Goal: Task Accomplishment & Management: Use online tool/utility

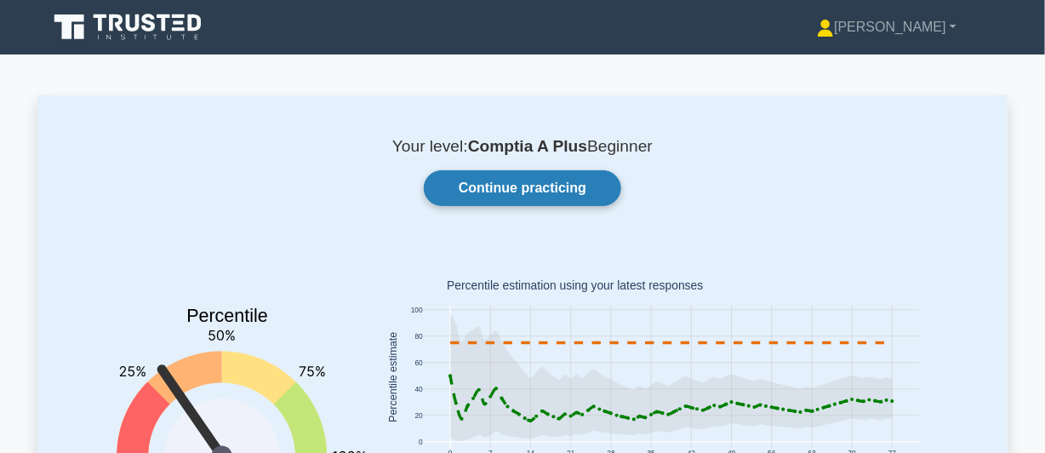
click at [534, 203] on link "Continue practicing" at bounding box center [522, 188] width 197 height 36
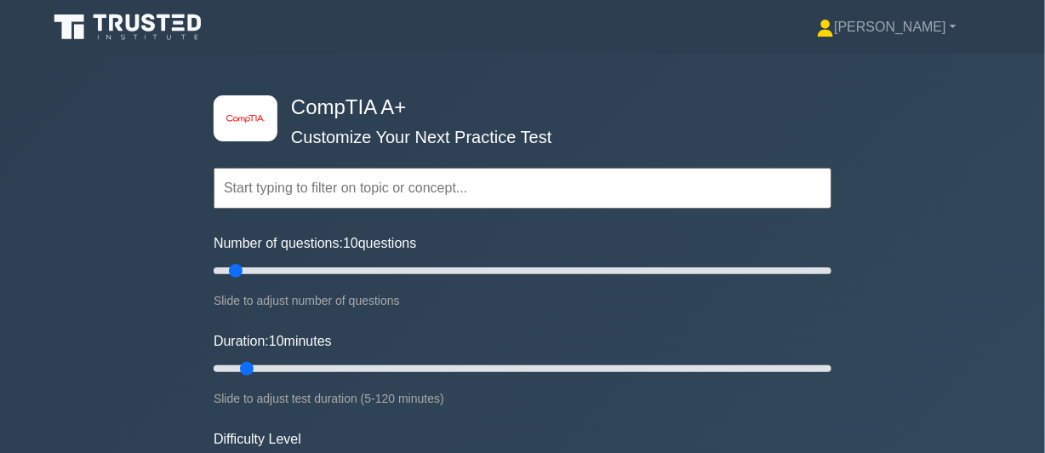
click at [335, 199] on input "text" at bounding box center [523, 188] width 618 height 41
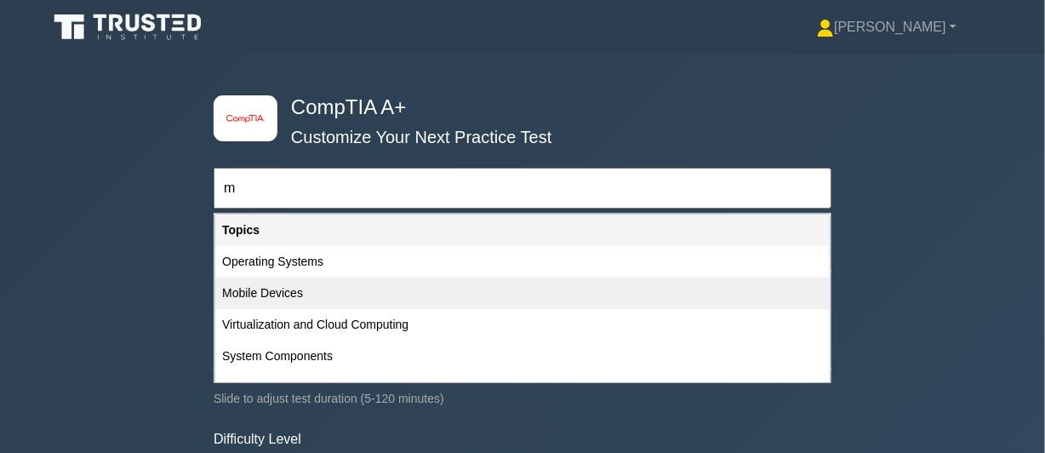
click at [275, 288] on div "Mobile Devices" at bounding box center [522, 293] width 615 height 31
type input "Mobile Devices"
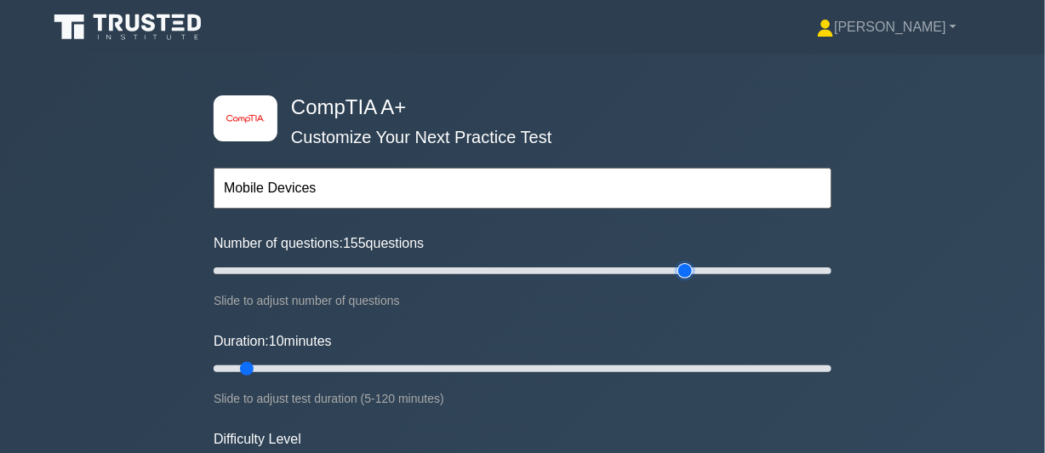
type input "155"
click at [691, 266] on input "Number of questions: 155 questions" at bounding box center [523, 270] width 618 height 20
type input "200"
click at [820, 268] on input "Number of questions: 200 questions" at bounding box center [523, 270] width 618 height 20
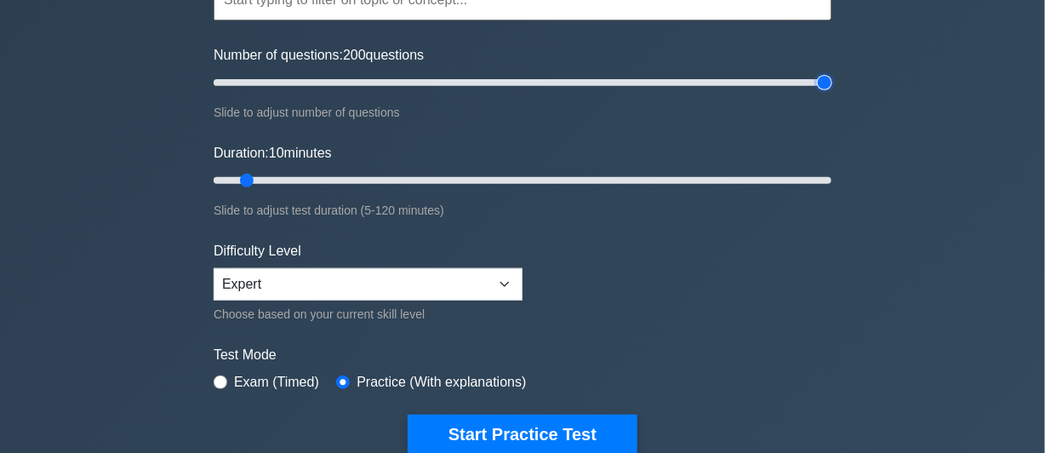
scroll to position [182, 0]
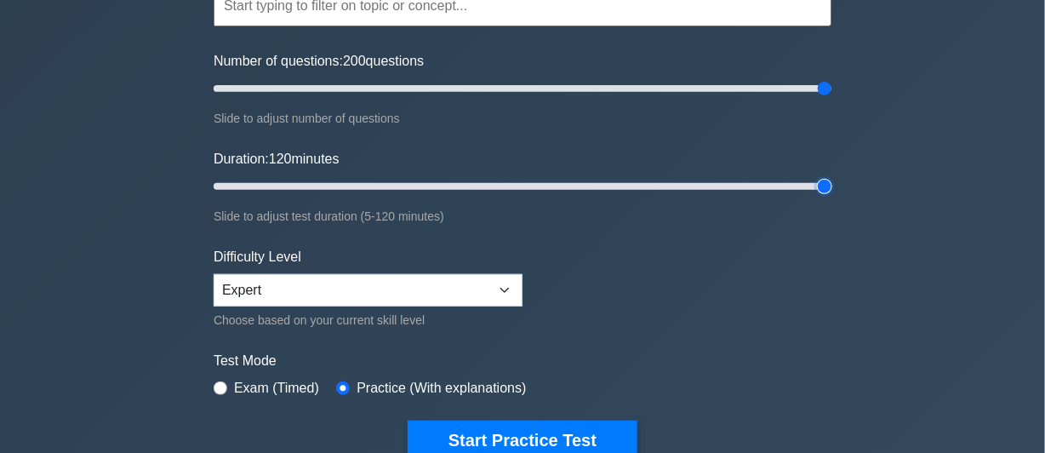
type input "120"
click at [819, 180] on input "Duration: 120 minutes" at bounding box center [523, 186] width 618 height 20
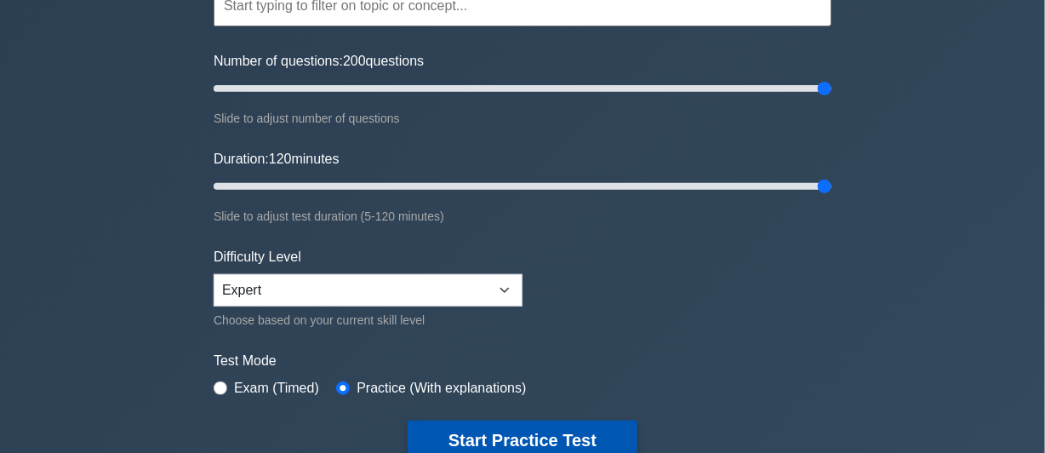
click at [485, 434] on button "Start Practice Test" at bounding box center [523, 440] width 230 height 39
